Goal: Information Seeking & Learning: Find specific page/section

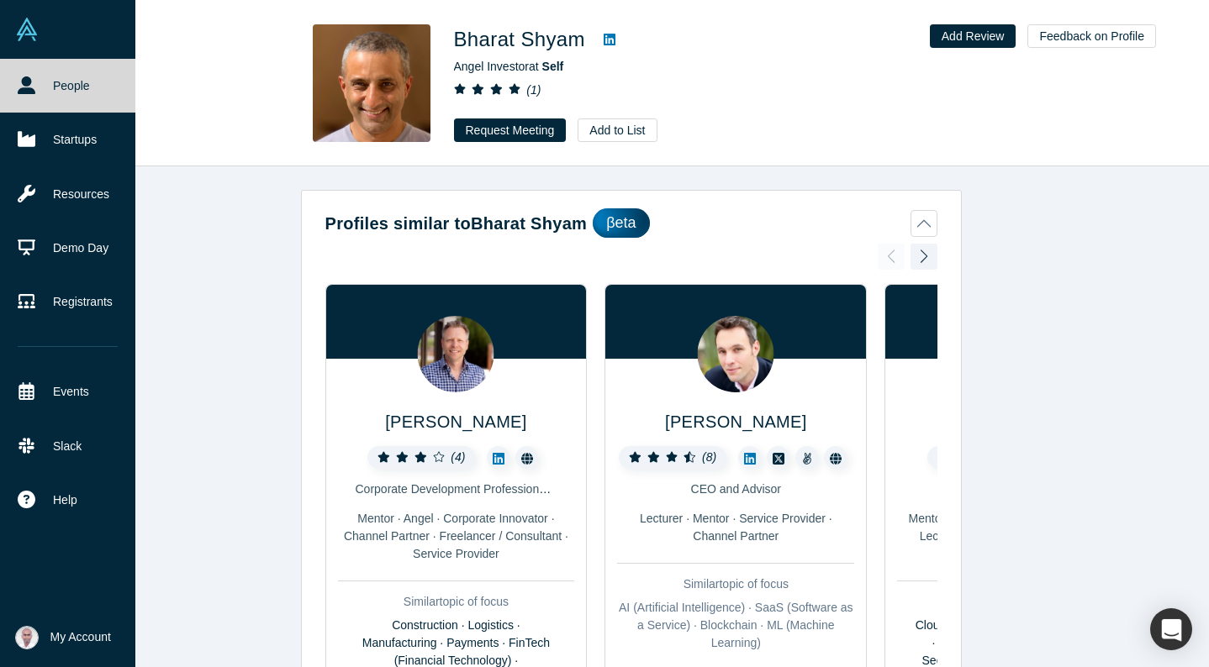
click at [39, 87] on link "People" at bounding box center [67, 86] width 135 height 54
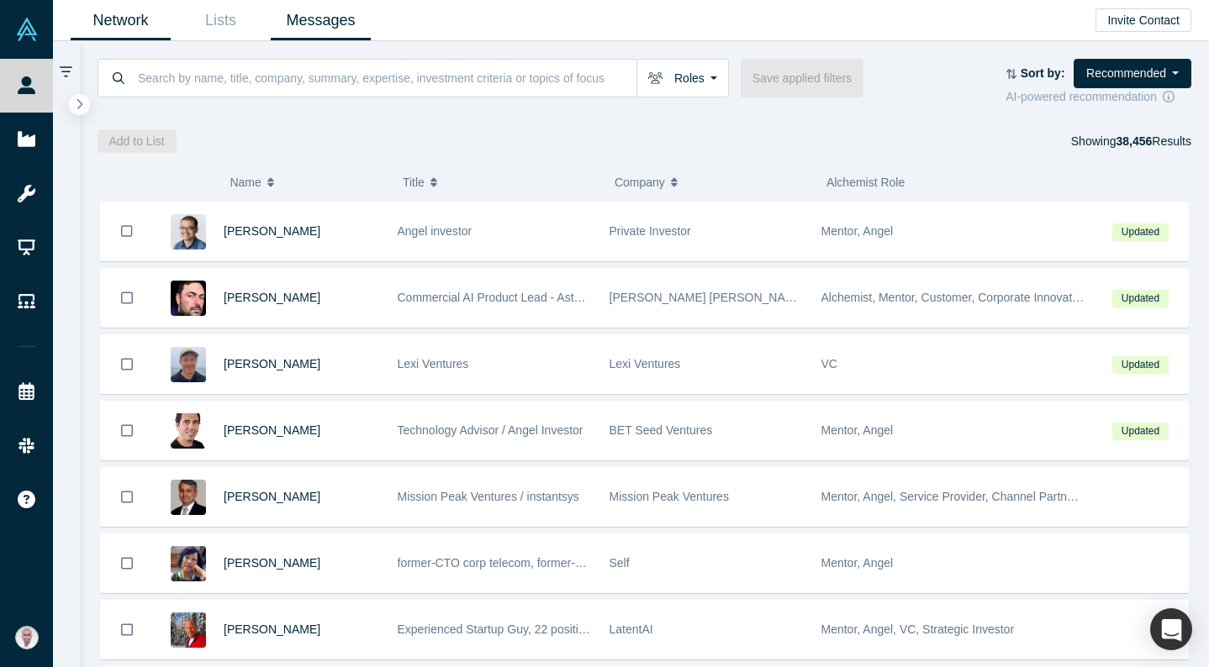
click at [319, 18] on link "Messages" at bounding box center [321, 21] width 100 height 40
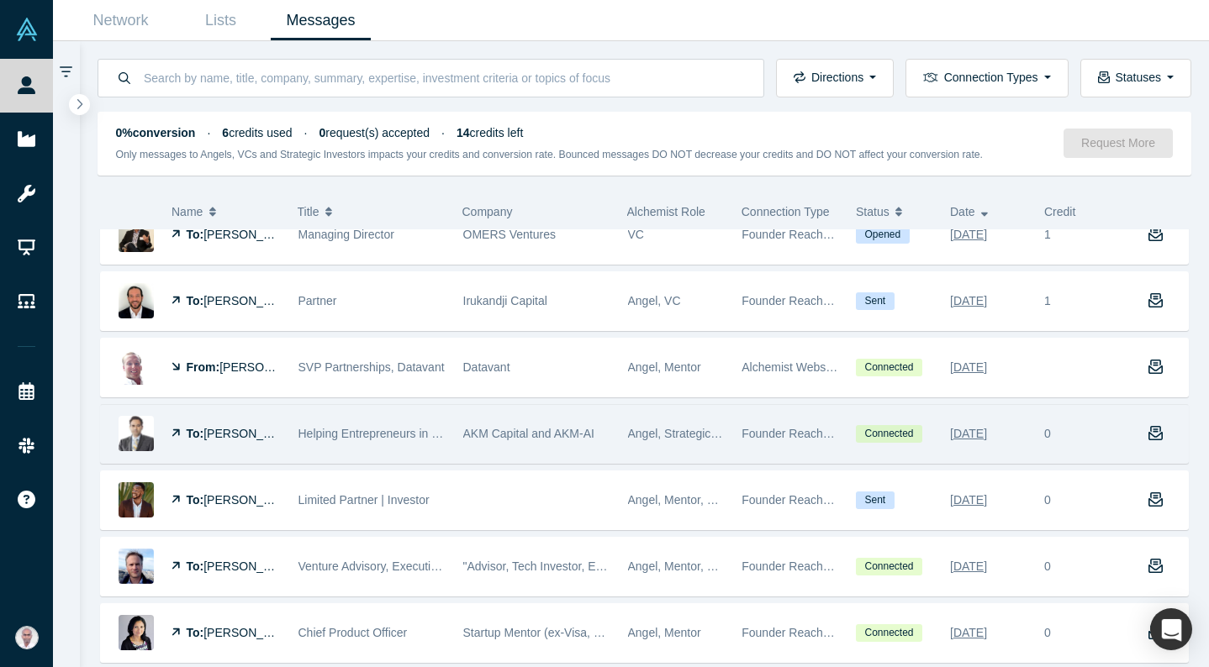
scroll to position [1086, 0]
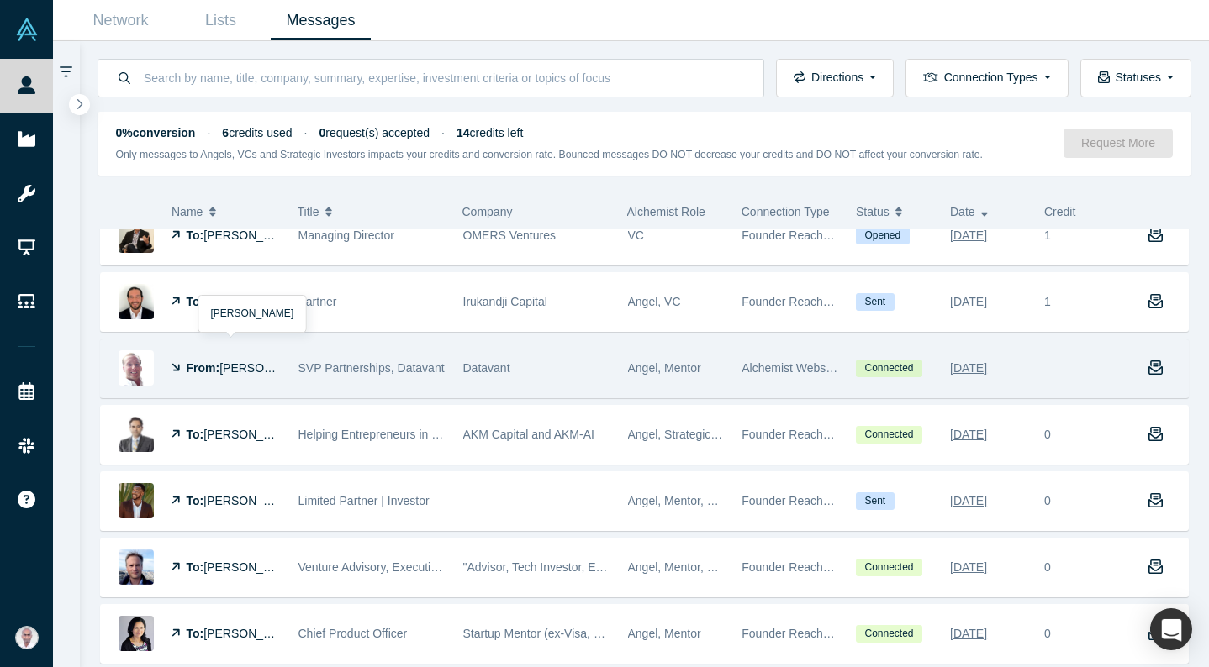
click at [233, 368] on span "[PERSON_NAME]" at bounding box center [267, 367] width 97 height 13
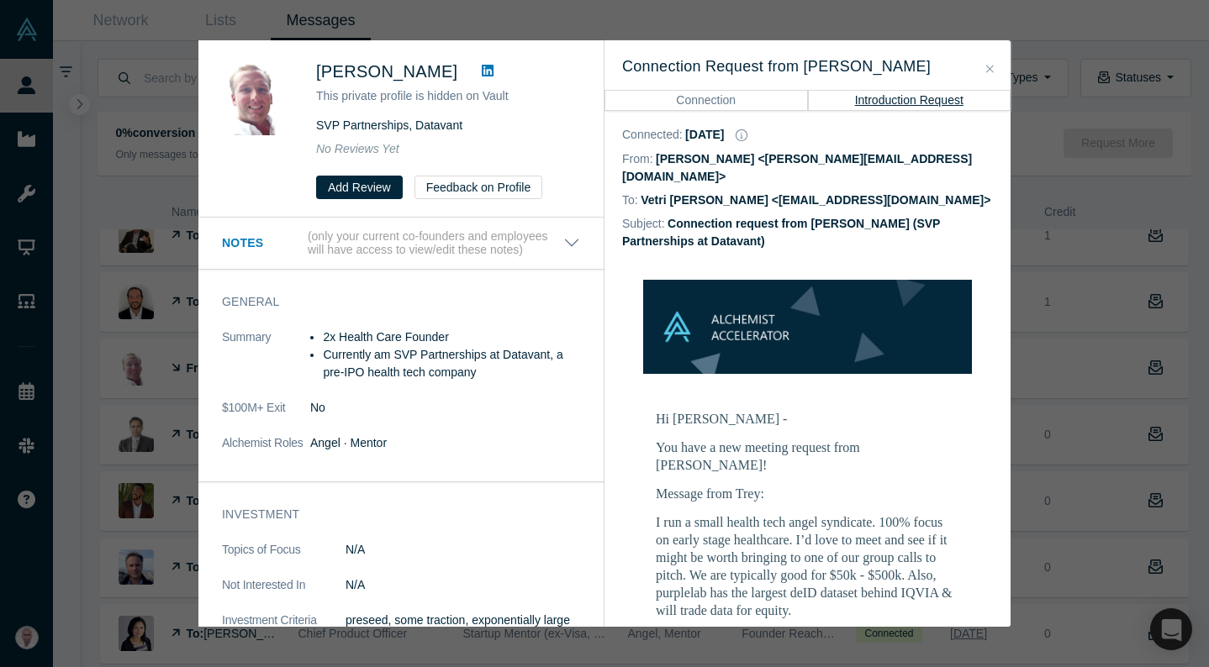
click at [987, 68] on icon "Close" at bounding box center [990, 69] width 8 height 12
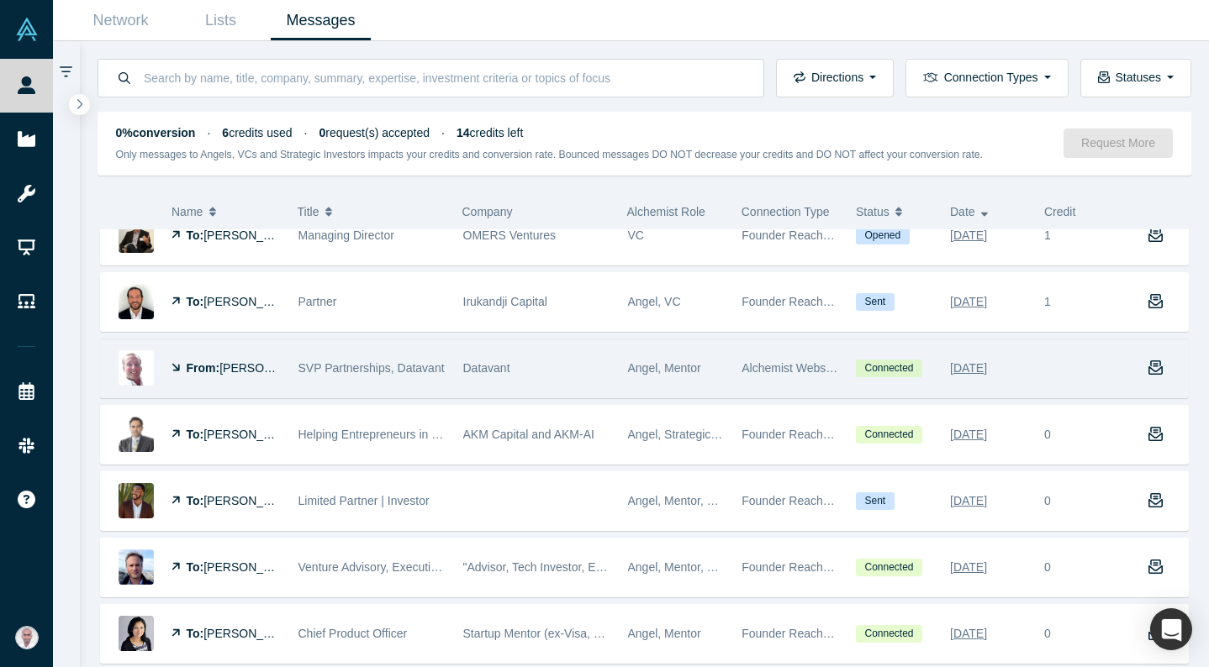
click at [245, 365] on span "[PERSON_NAME]" at bounding box center [267, 367] width 97 height 13
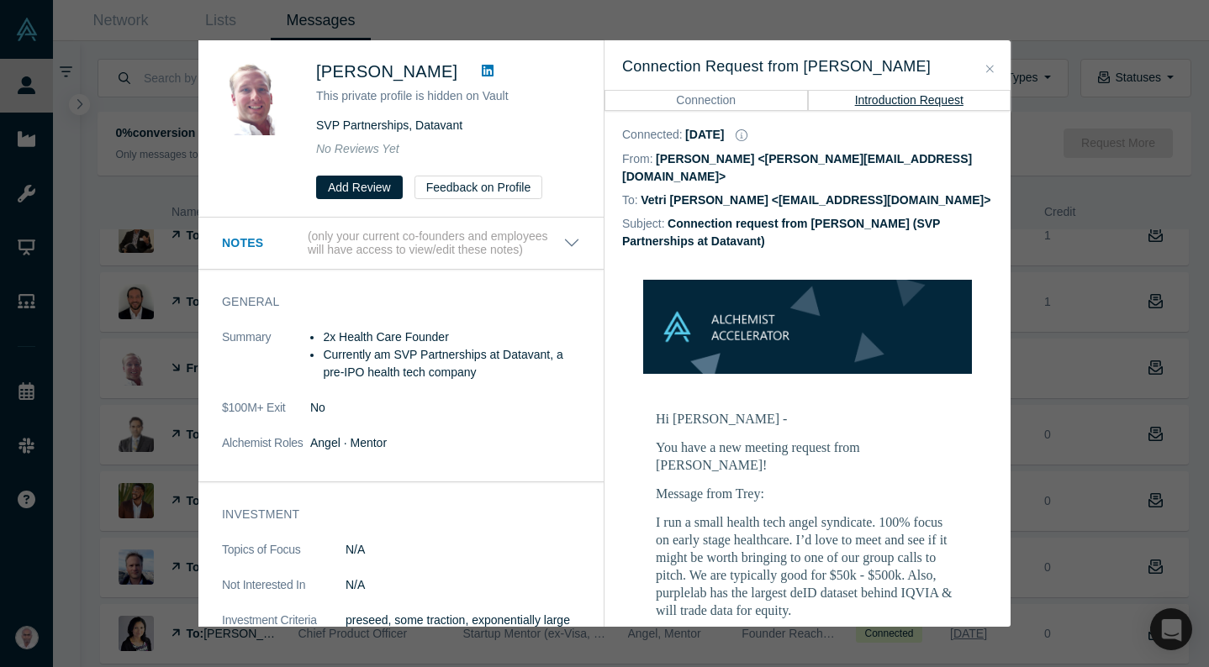
click at [987, 69] on icon "Close" at bounding box center [990, 69] width 8 height 12
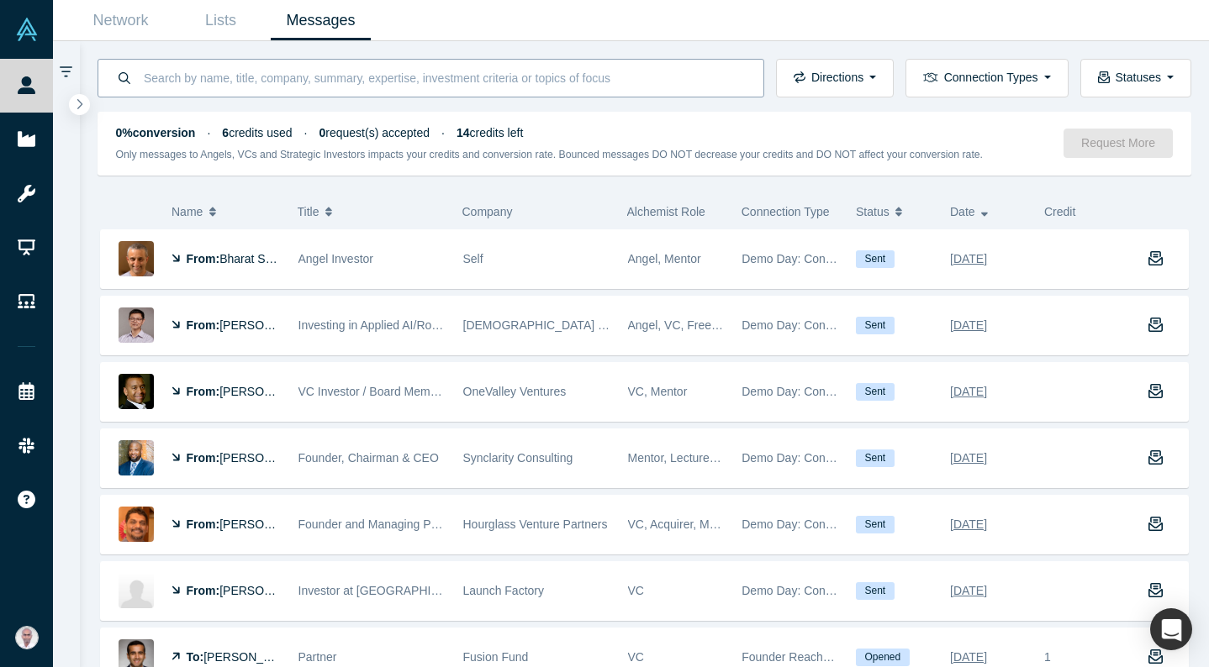
click at [235, 71] on input at bounding box center [444, 78] width 604 height 40
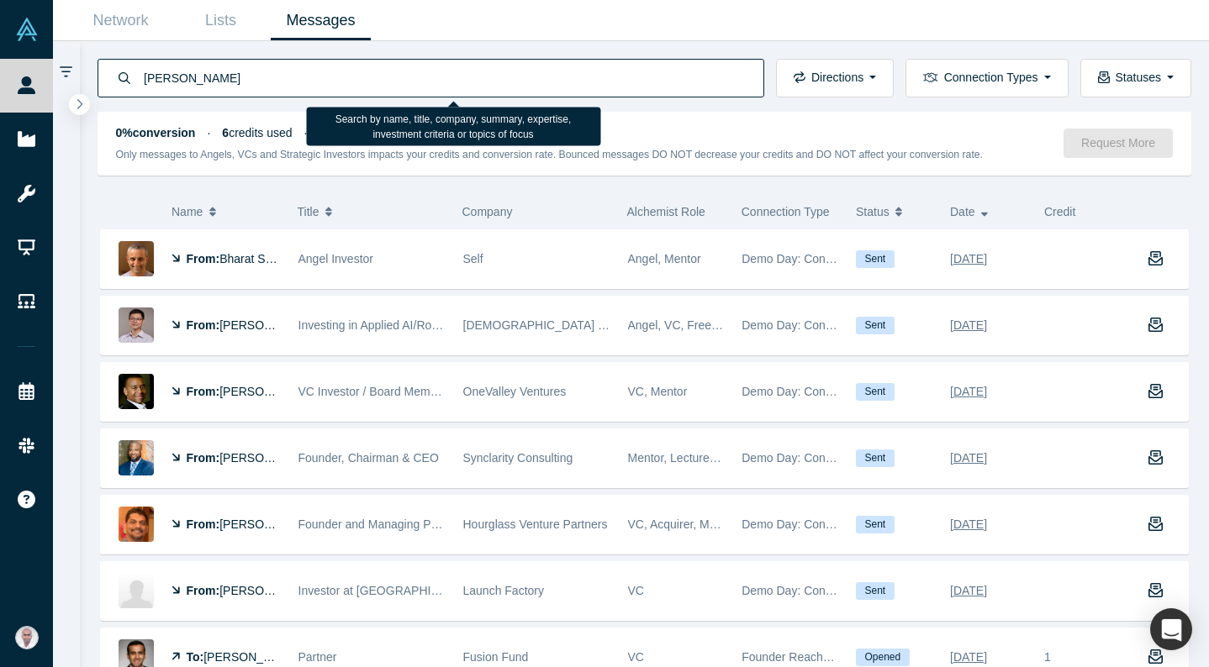
type input "[PERSON_NAME]"
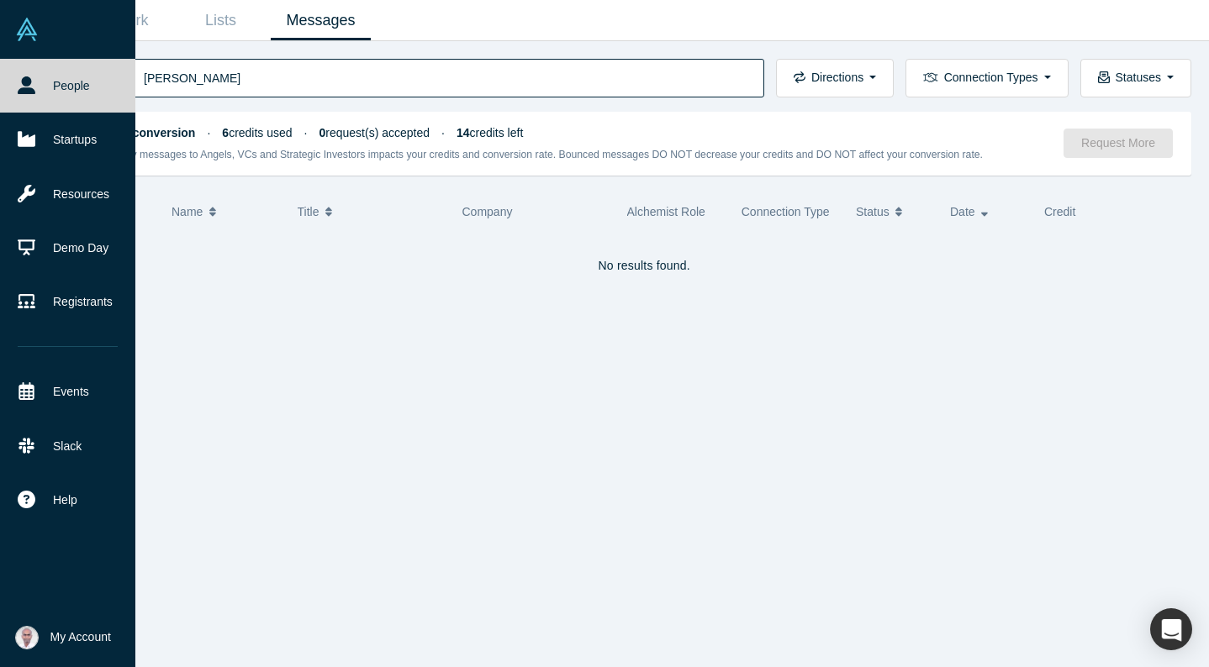
click at [67, 98] on link "People" at bounding box center [67, 86] width 135 height 54
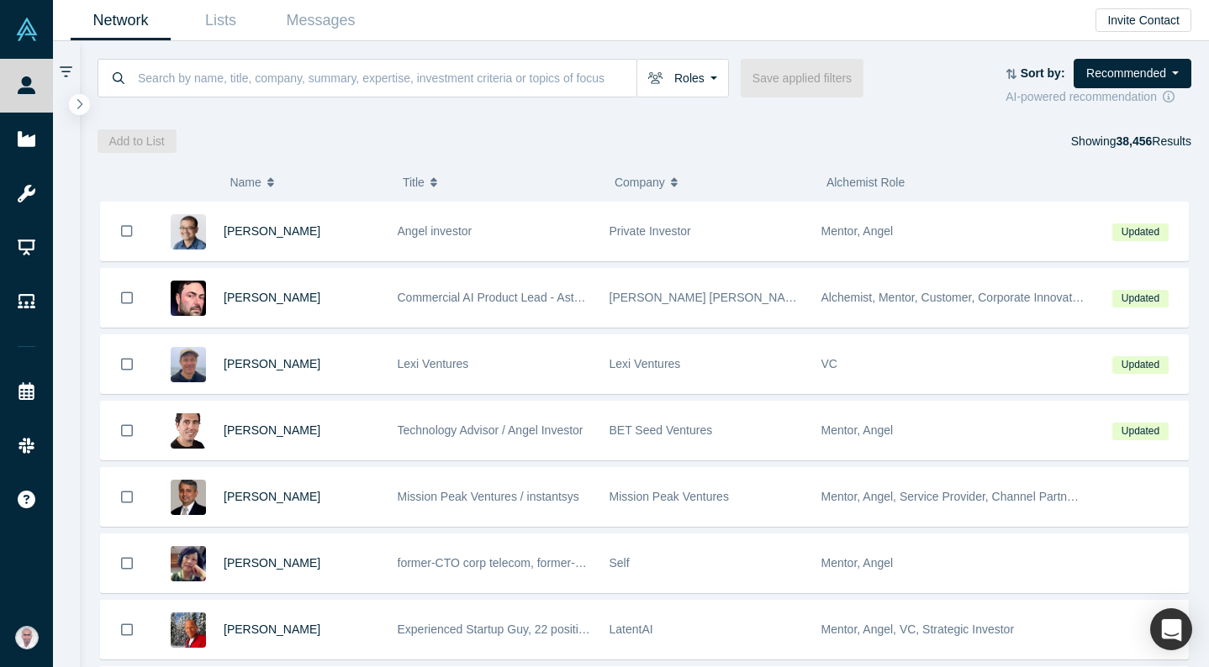
click at [417, 138] on div "Add to List Showing 38,456 Results" at bounding box center [645, 141] width 1095 height 24
click at [121, 16] on link "Network" at bounding box center [121, 21] width 100 height 40
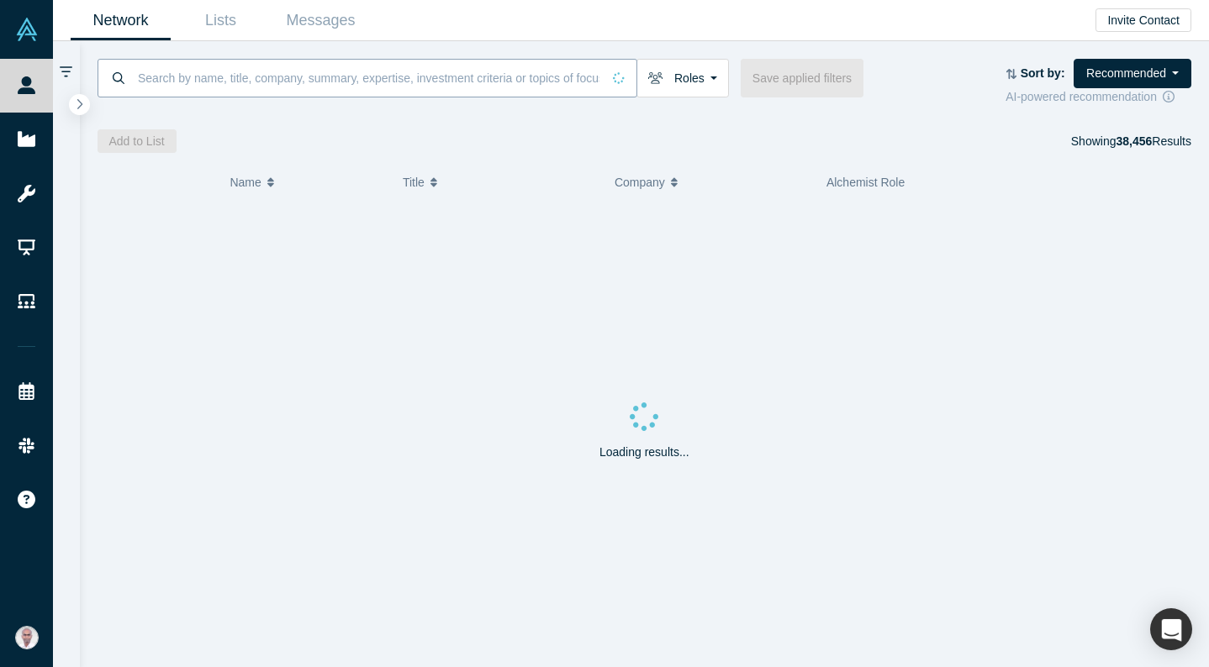
click at [198, 77] on input at bounding box center [368, 78] width 465 height 40
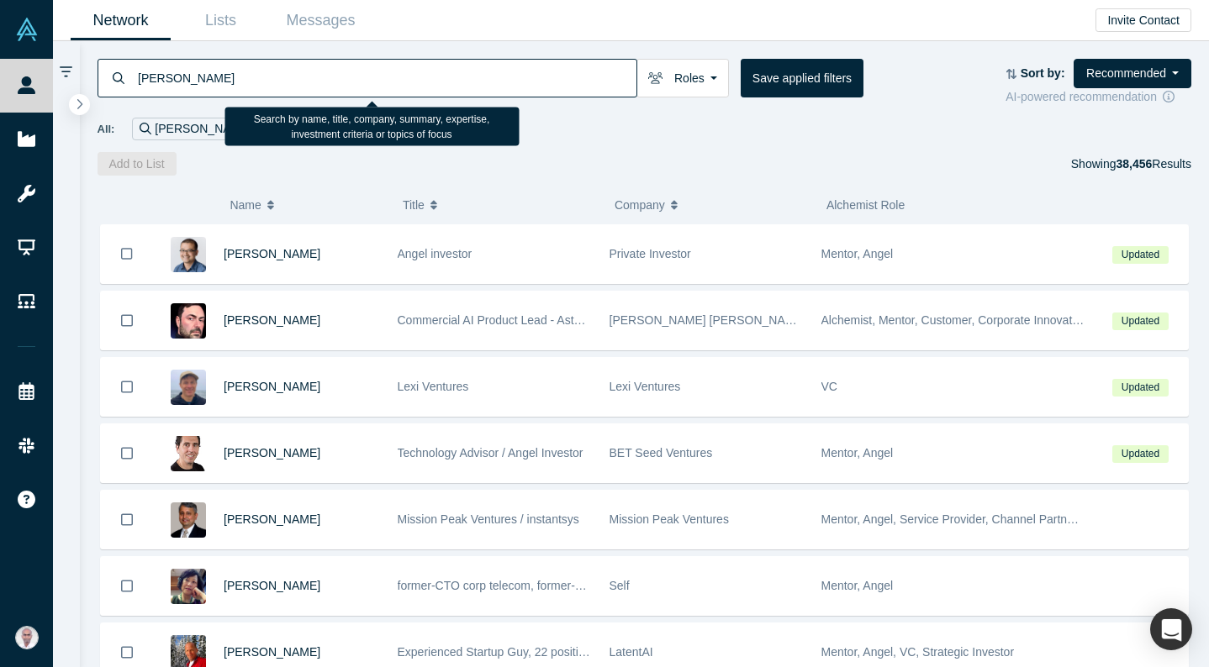
type input "[PERSON_NAME]"
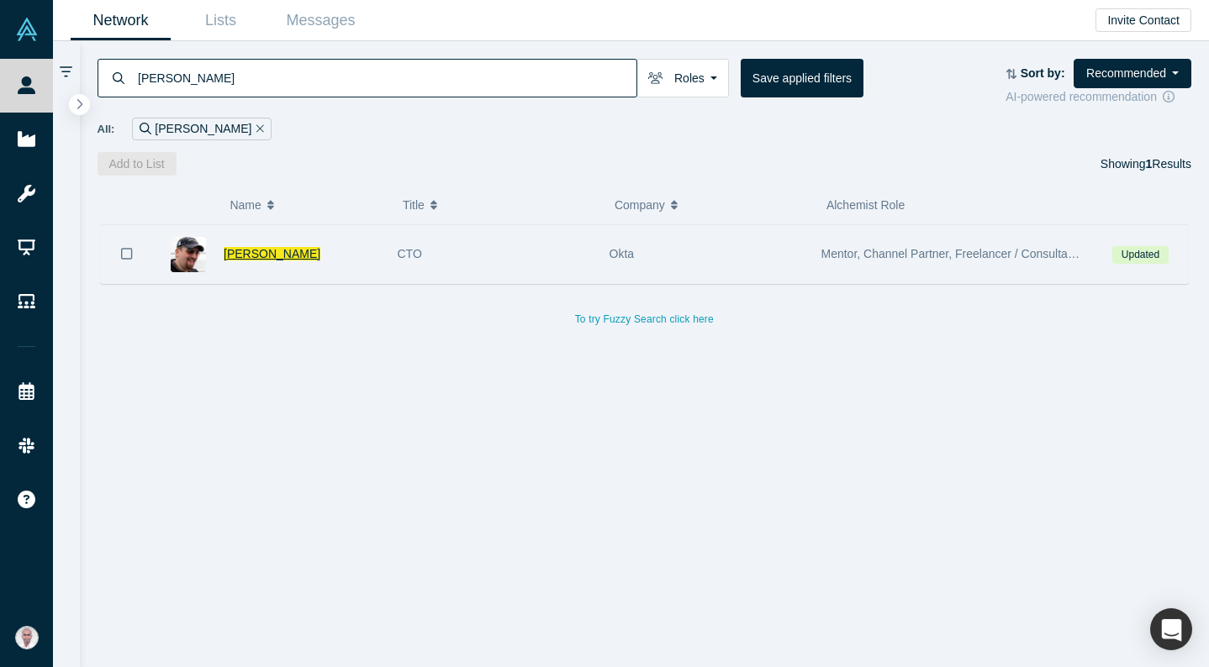
click at [276, 254] on span "[PERSON_NAME]" at bounding box center [272, 253] width 97 height 13
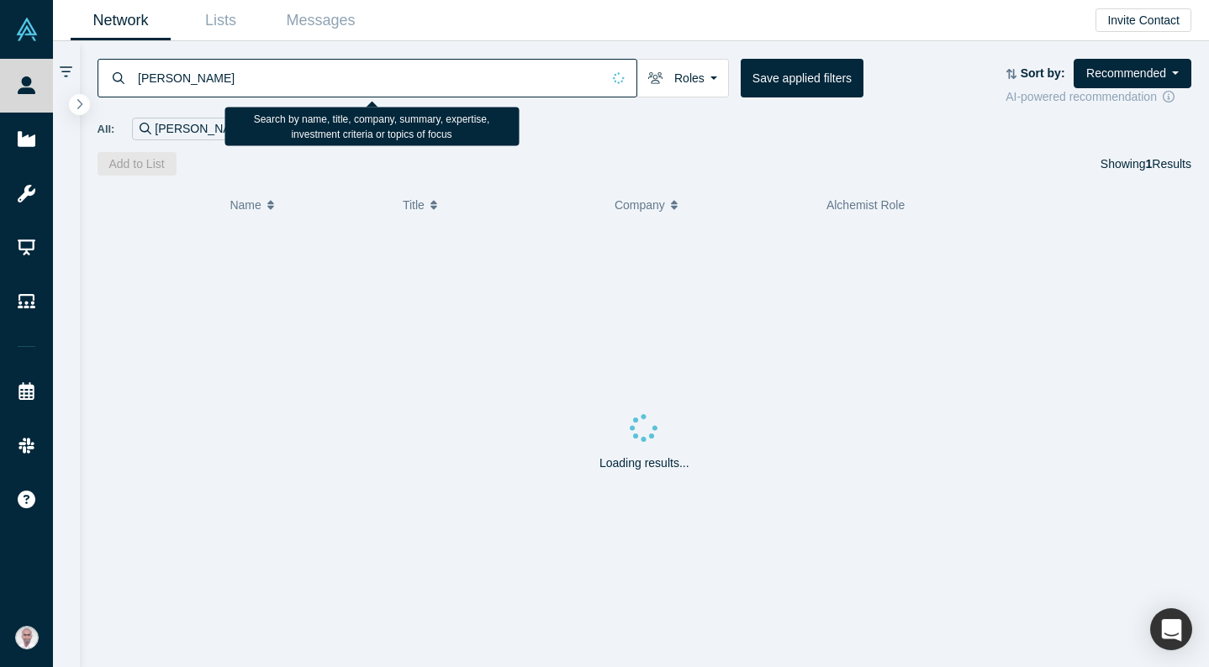
click at [231, 82] on input "[PERSON_NAME]" at bounding box center [368, 78] width 465 height 40
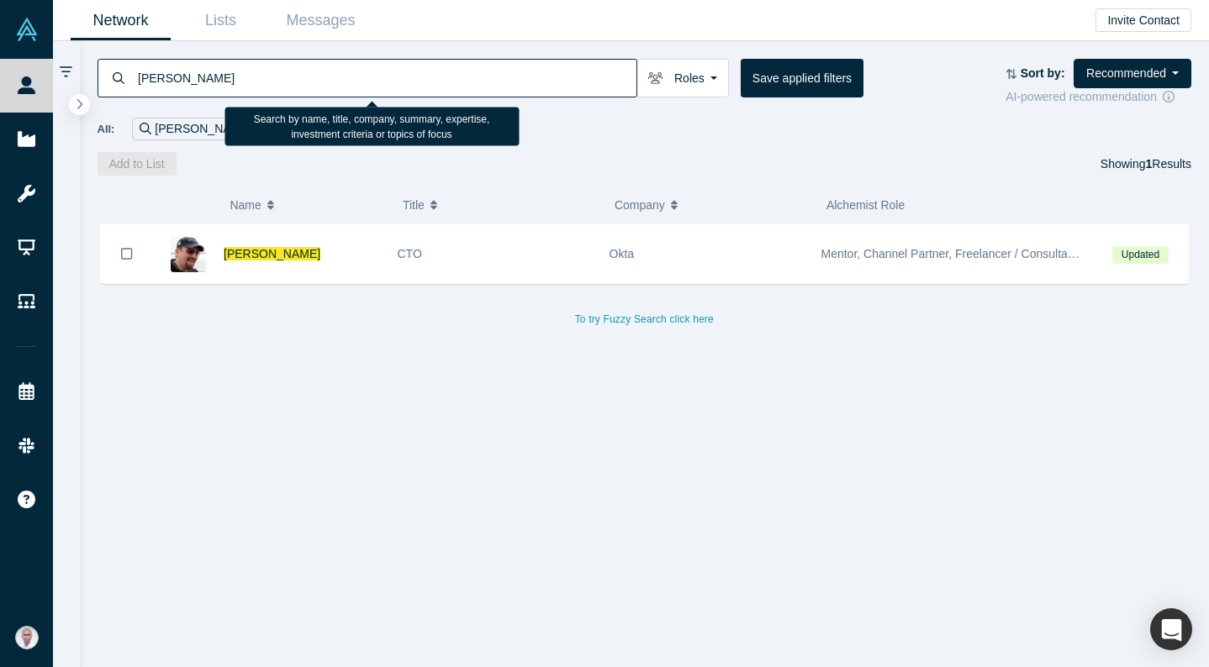
click at [231, 82] on input "[PERSON_NAME]" at bounding box center [386, 78] width 500 height 40
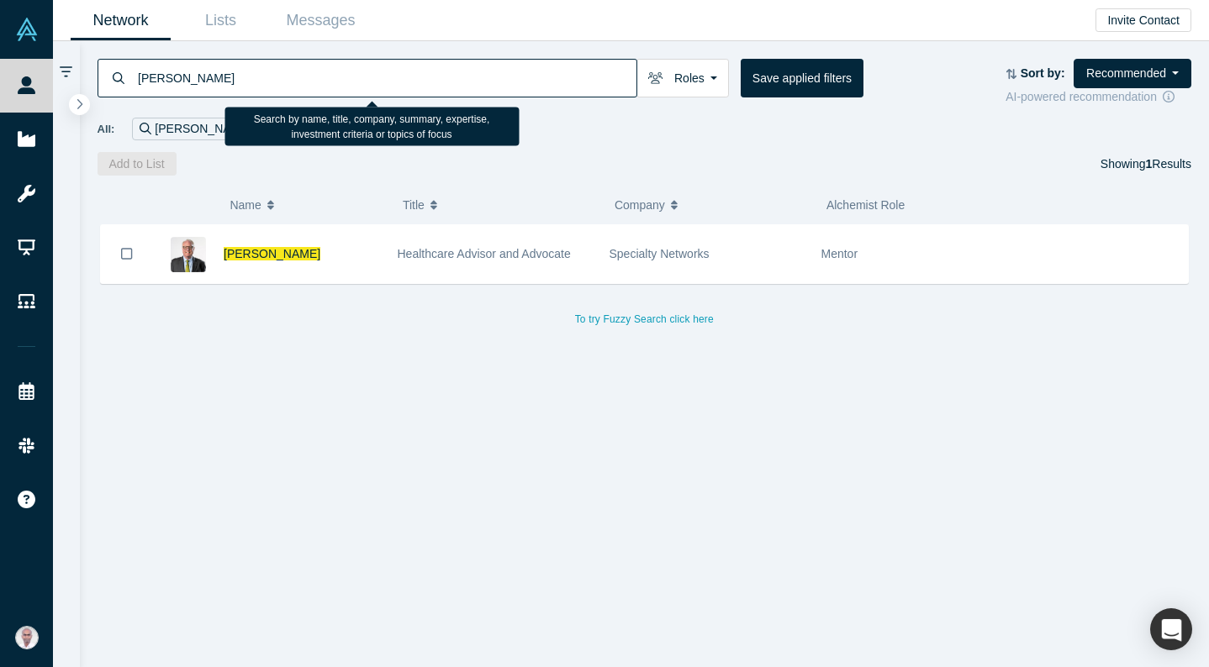
type input "[PERSON_NAME]"
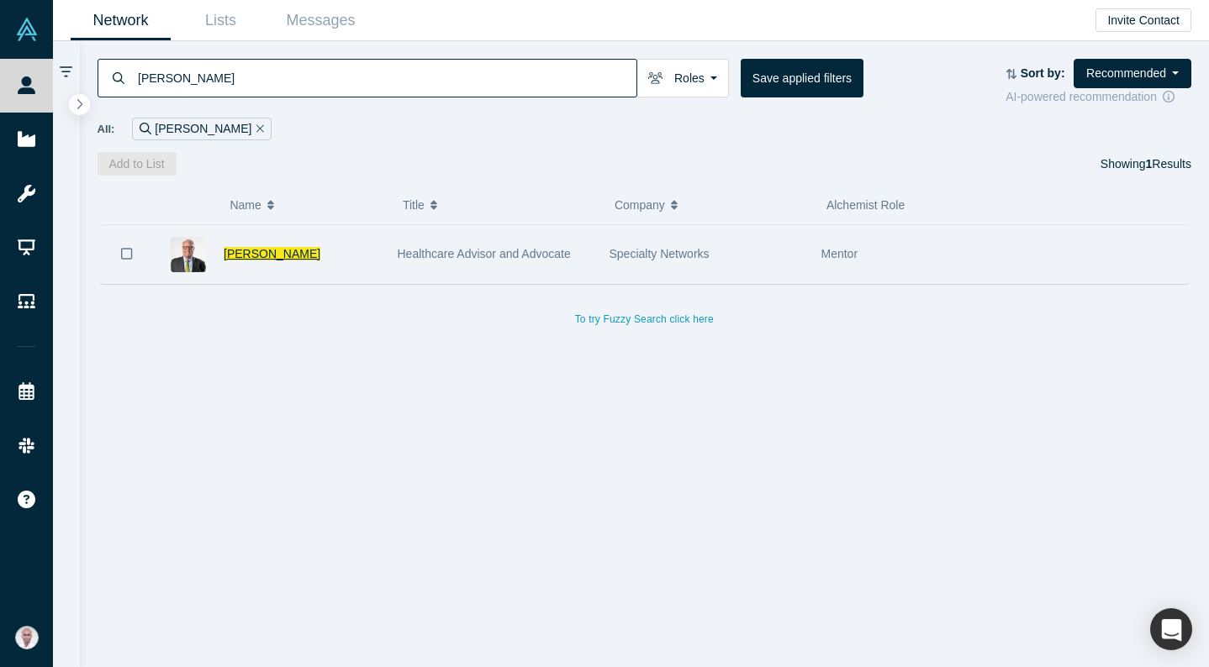
click at [243, 255] on span "[PERSON_NAME]" at bounding box center [272, 253] width 97 height 13
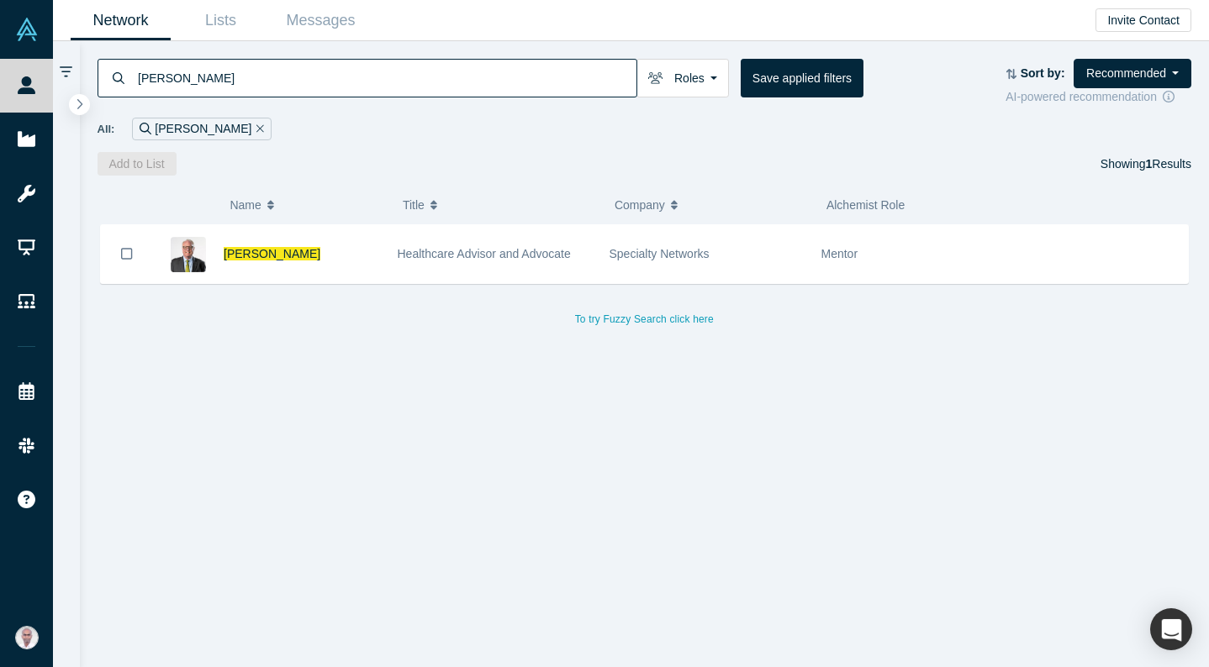
click at [250, 68] on input "[PERSON_NAME]" at bounding box center [386, 78] width 500 height 40
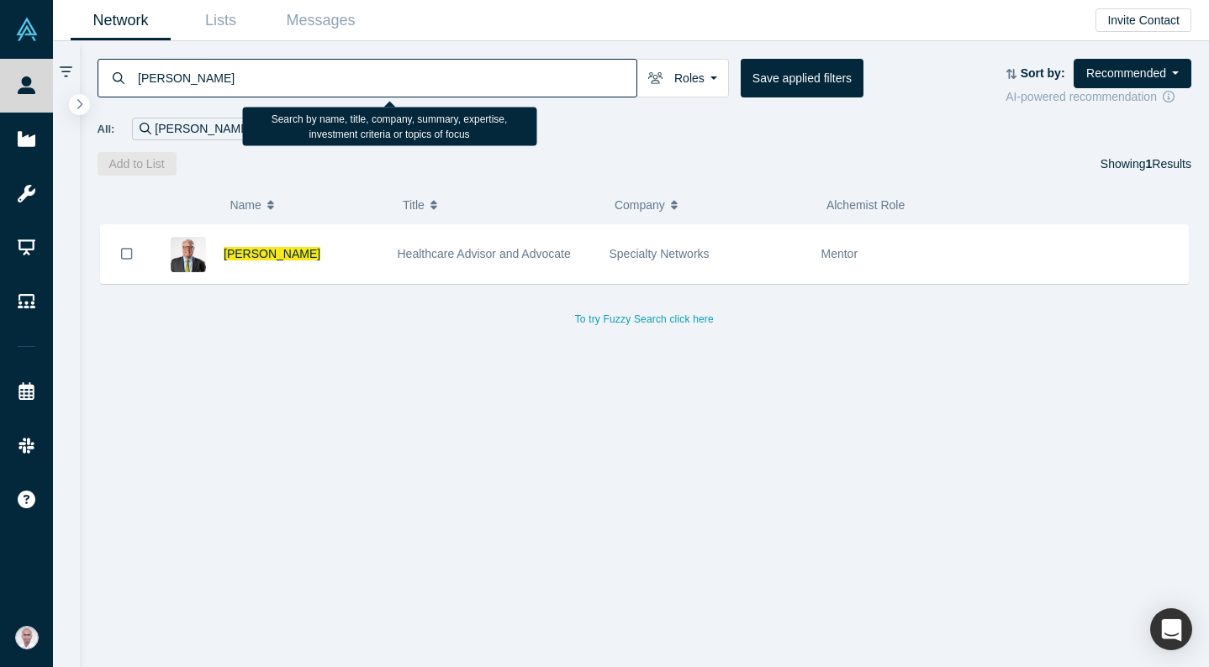
click at [250, 68] on input "[PERSON_NAME]" at bounding box center [386, 78] width 500 height 40
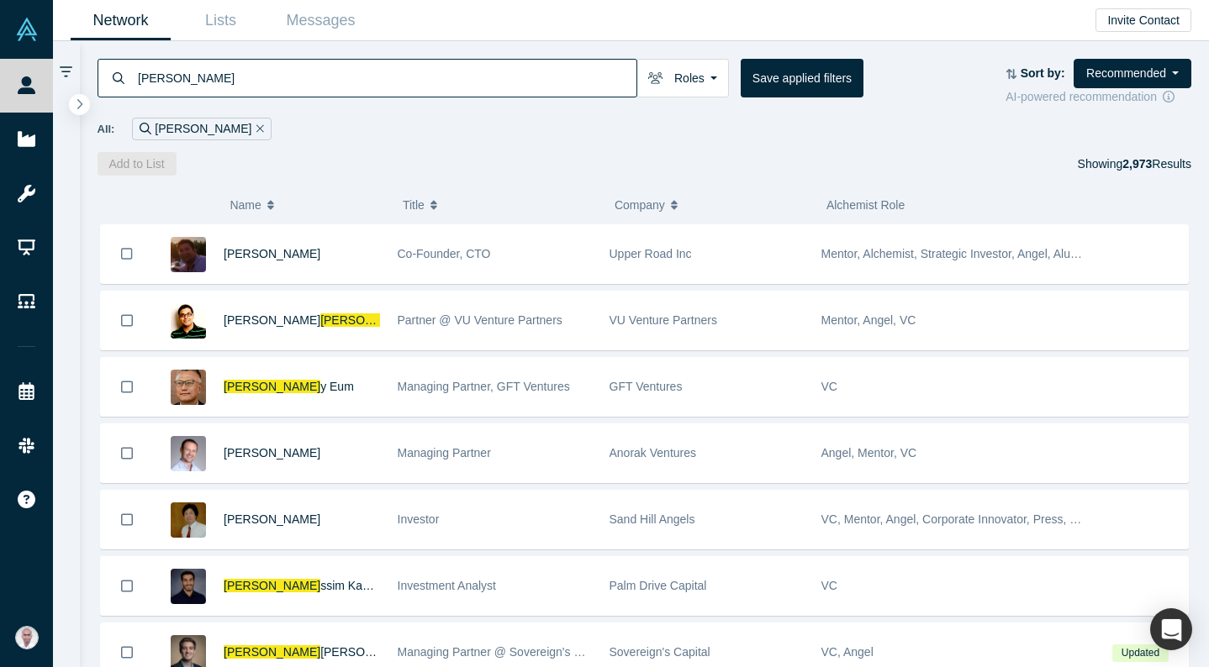
type input "[PERSON_NAME]"
